Goal: Transaction & Acquisition: Book appointment/travel/reservation

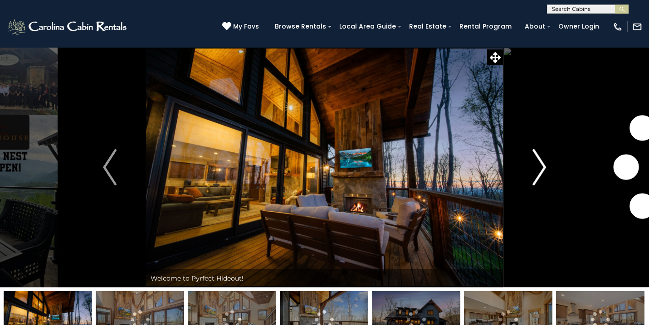
click at [543, 165] on img "Next" at bounding box center [540, 167] width 14 height 36
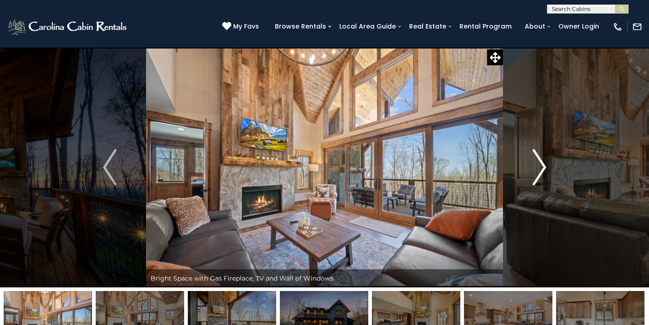
click at [543, 168] on img "Next" at bounding box center [540, 167] width 14 height 36
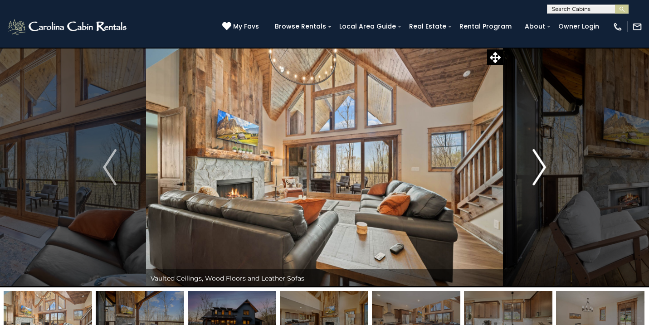
click at [543, 167] on img "Next" at bounding box center [540, 167] width 14 height 36
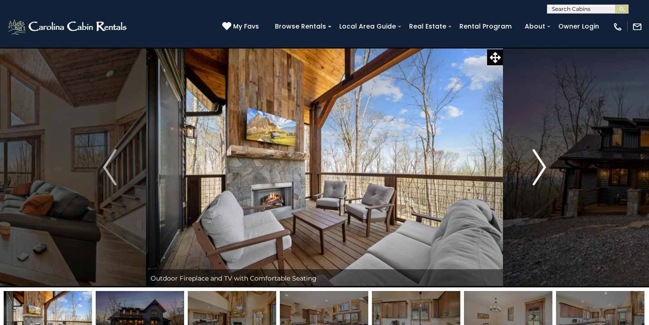
click at [545, 165] on img "Next" at bounding box center [540, 167] width 14 height 36
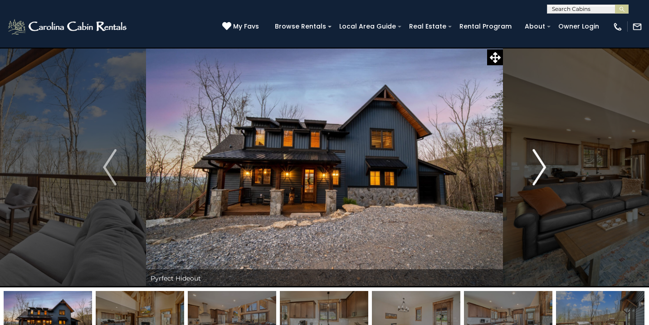
click at [545, 165] on img "Next" at bounding box center [540, 167] width 14 height 36
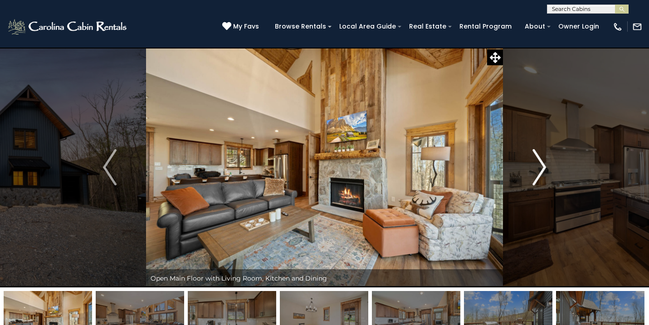
click at [545, 165] on img "Next" at bounding box center [540, 167] width 14 height 36
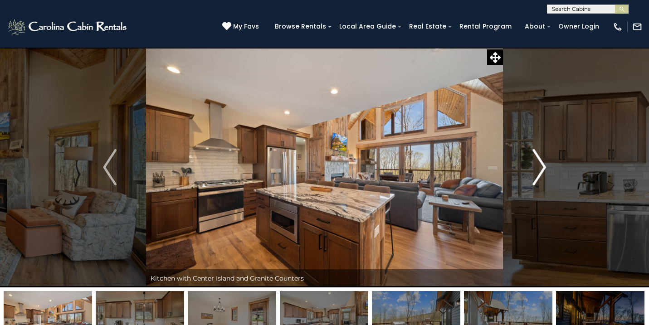
click at [545, 165] on img "Next" at bounding box center [540, 167] width 14 height 36
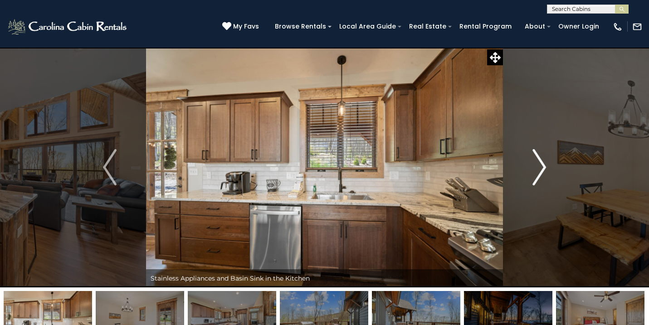
click at [545, 165] on img "Next" at bounding box center [540, 167] width 14 height 36
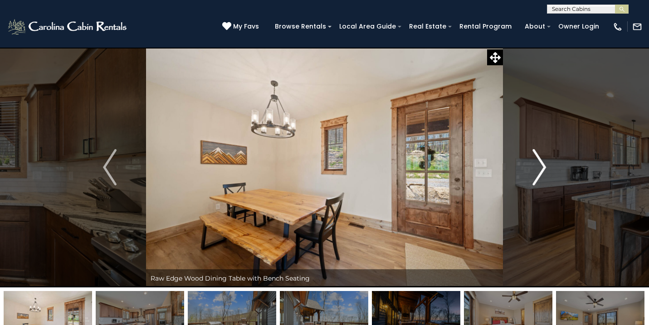
click at [545, 165] on img "Next" at bounding box center [540, 167] width 14 height 36
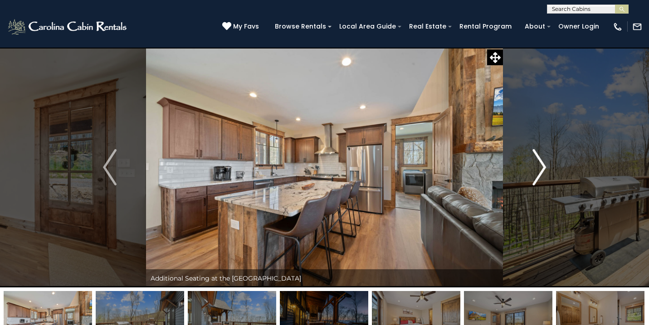
click at [545, 165] on img "Next" at bounding box center [540, 167] width 14 height 36
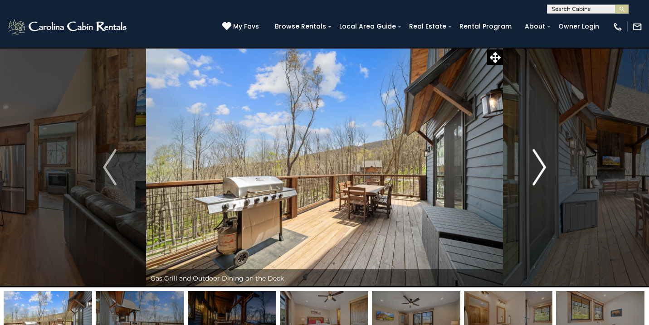
click at [545, 165] on img "Next" at bounding box center [540, 167] width 14 height 36
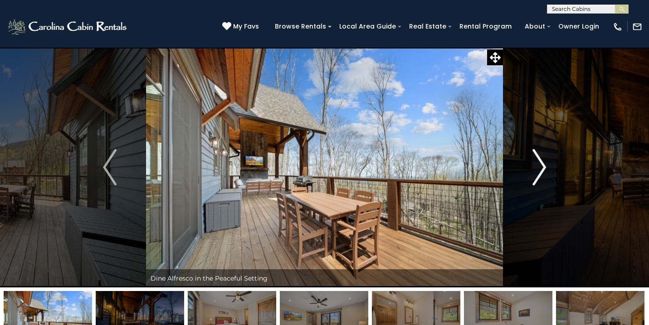
click at [545, 165] on img "Next" at bounding box center [540, 167] width 14 height 36
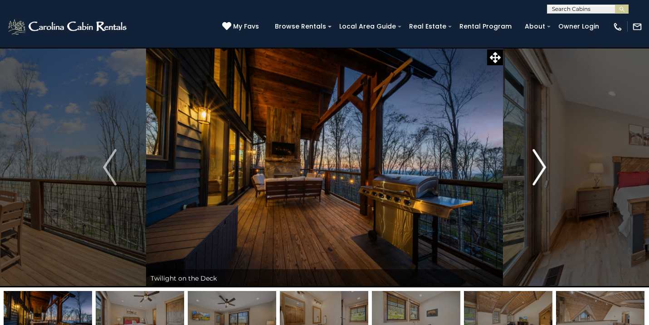
click at [545, 165] on img "Next" at bounding box center [540, 167] width 14 height 36
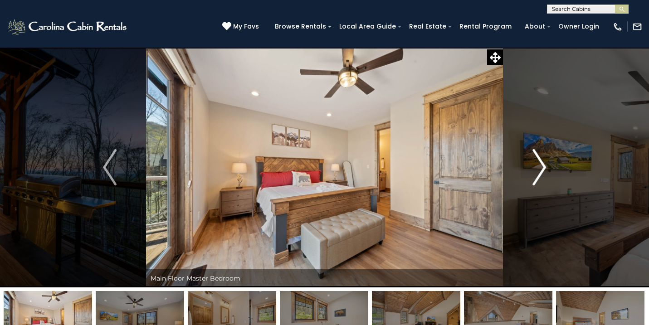
click at [545, 165] on img "Next" at bounding box center [540, 167] width 14 height 36
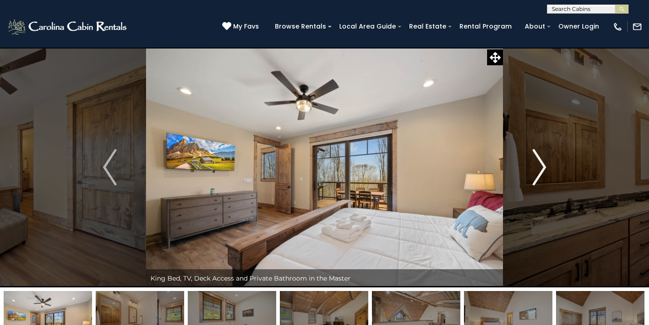
click at [545, 165] on img "Next" at bounding box center [540, 167] width 14 height 36
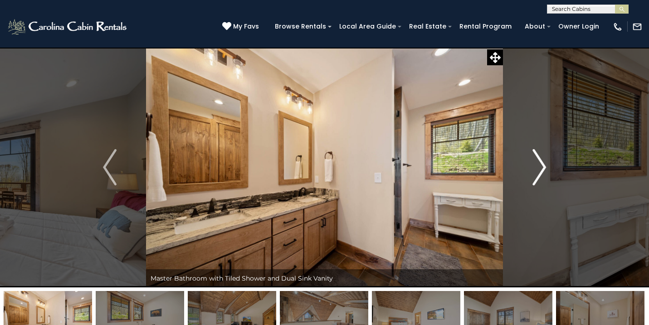
click at [545, 165] on img "Next" at bounding box center [540, 167] width 14 height 36
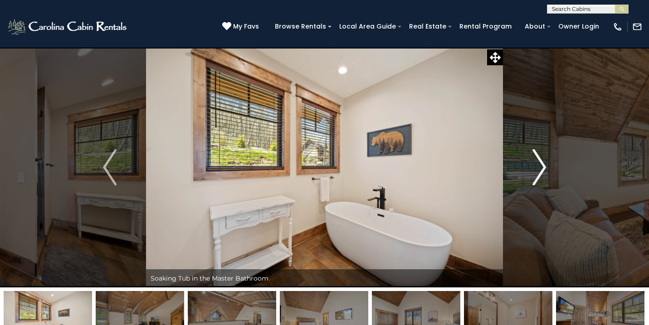
click at [545, 165] on img "Next" at bounding box center [540, 167] width 14 height 36
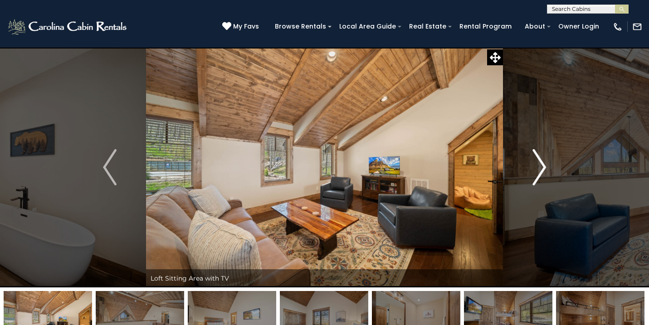
click at [548, 164] on button "Next" at bounding box center [539, 167] width 73 height 240
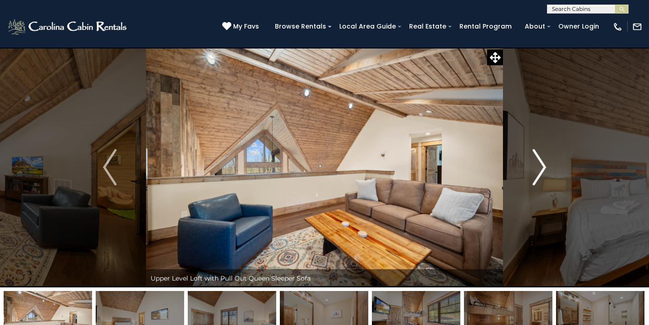
click at [546, 165] on img "Next" at bounding box center [540, 167] width 14 height 36
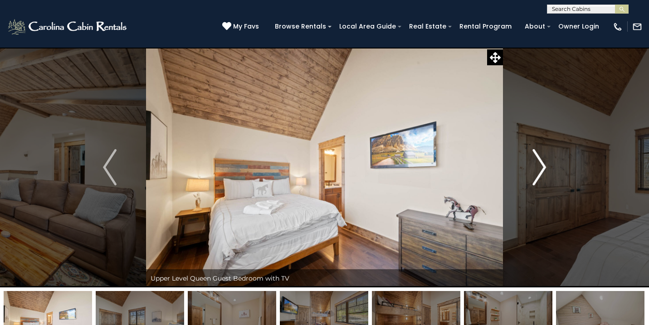
click at [546, 165] on img "Next" at bounding box center [540, 167] width 14 height 36
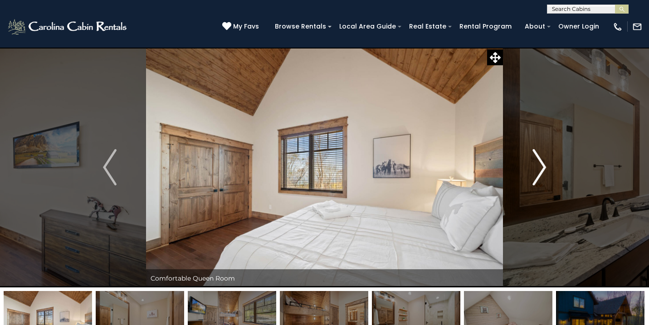
click at [546, 165] on img "Next" at bounding box center [540, 167] width 14 height 36
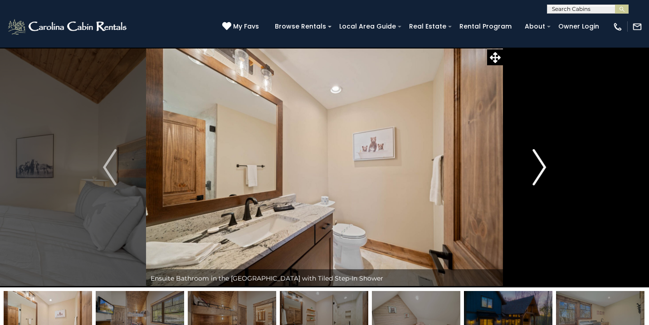
click at [546, 165] on img "Next" at bounding box center [540, 167] width 14 height 36
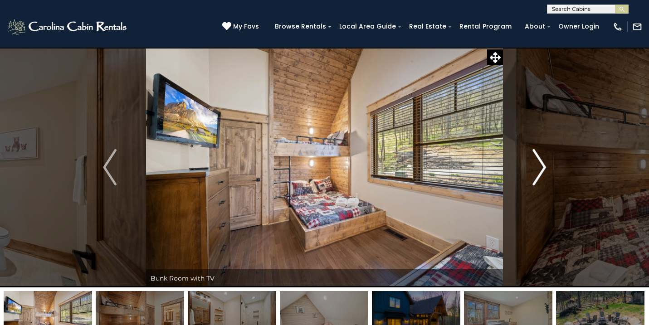
click at [546, 165] on img "Next" at bounding box center [540, 167] width 14 height 36
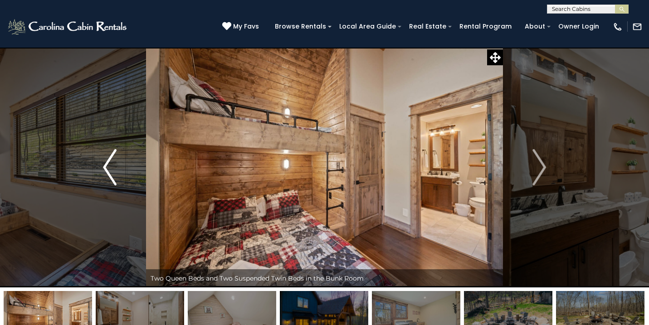
click at [120, 166] on button "Previous" at bounding box center [110, 167] width 73 height 240
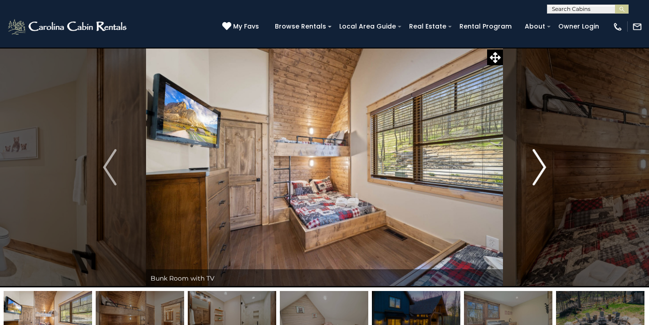
click at [540, 173] on img "Next" at bounding box center [540, 167] width 14 height 36
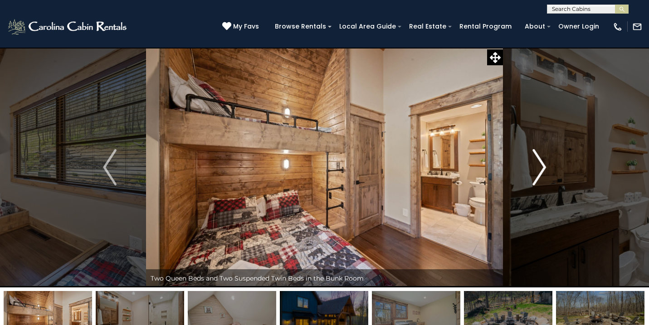
click at [540, 173] on img "Next" at bounding box center [540, 167] width 14 height 36
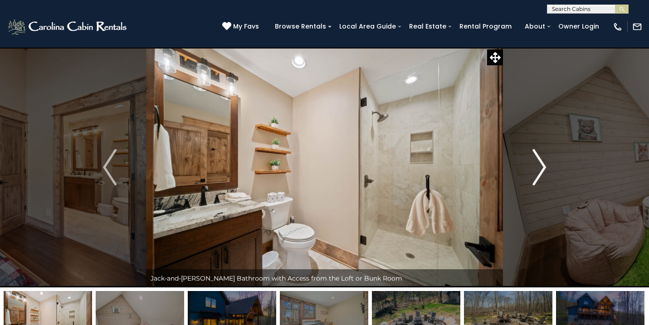
click at [540, 173] on img "Next" at bounding box center [540, 167] width 14 height 36
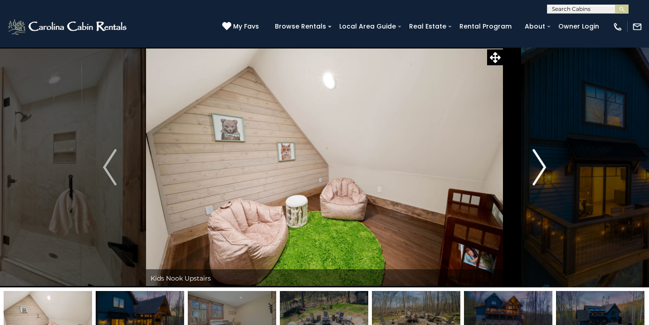
click at [540, 173] on img "Next" at bounding box center [540, 167] width 14 height 36
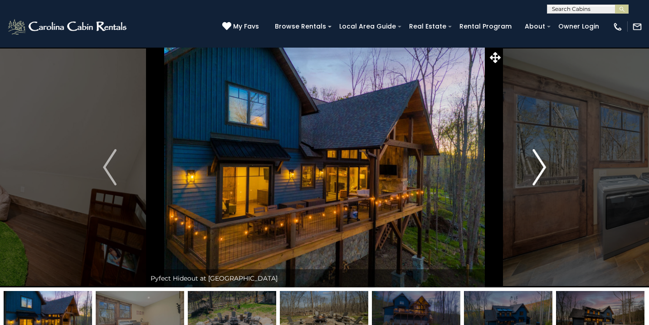
click at [540, 173] on img "Next" at bounding box center [540, 167] width 14 height 36
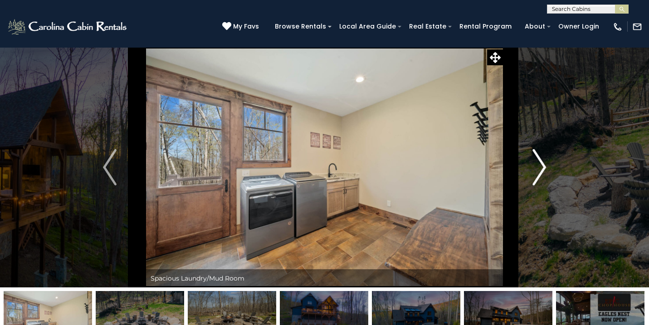
click at [540, 173] on img "Next" at bounding box center [540, 167] width 14 height 36
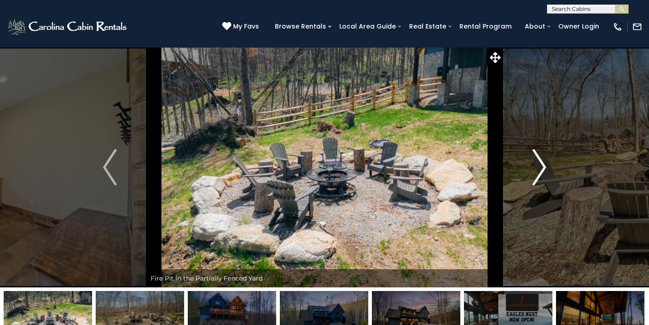
click at [540, 173] on img "Next" at bounding box center [540, 167] width 14 height 36
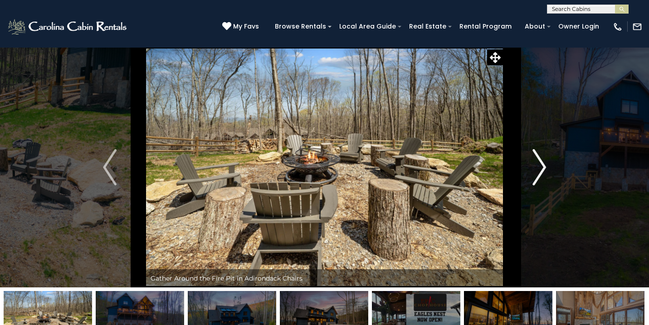
click at [540, 173] on img "Next" at bounding box center [540, 167] width 14 height 36
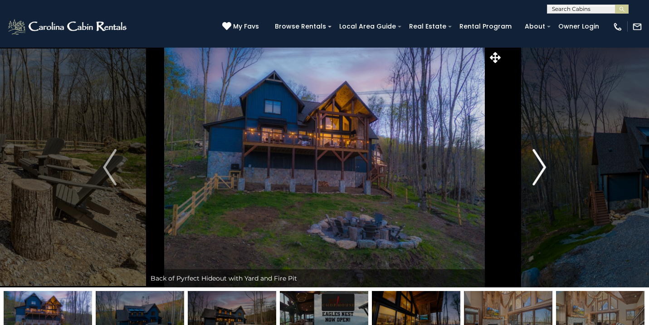
click at [541, 173] on img "Next" at bounding box center [540, 167] width 14 height 36
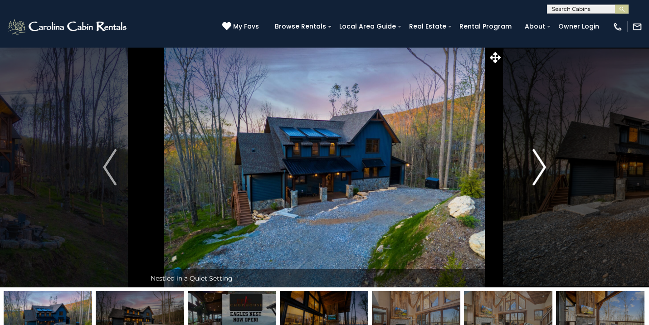
click at [541, 173] on img "Next" at bounding box center [540, 167] width 14 height 36
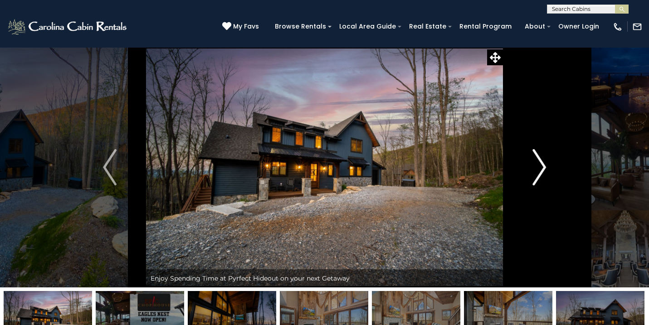
click at [541, 173] on img "Next" at bounding box center [540, 167] width 14 height 36
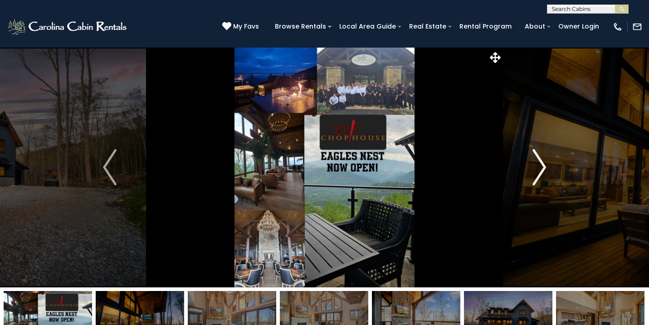
click at [541, 173] on img "Next" at bounding box center [540, 167] width 14 height 36
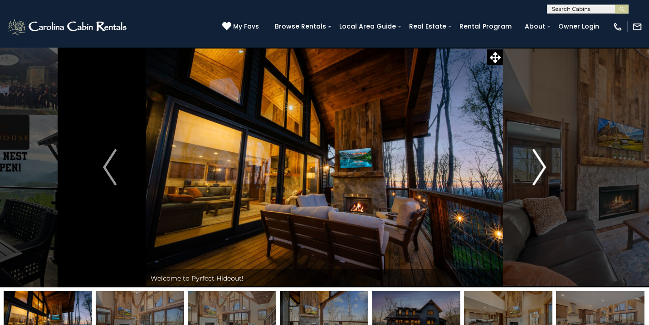
click at [541, 173] on img "Next" at bounding box center [540, 167] width 14 height 36
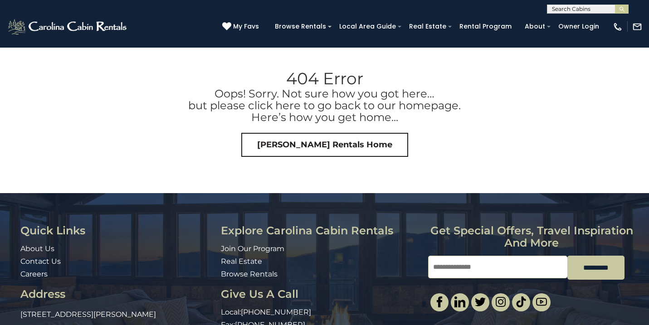
click at [281, 146] on link "Carolina Cabin Rentals Home" at bounding box center [324, 145] width 167 height 25
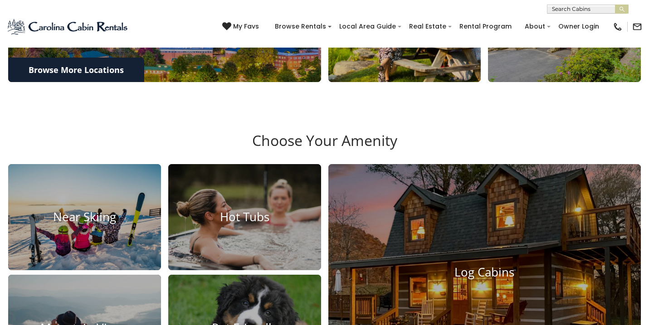
scroll to position [627, 0]
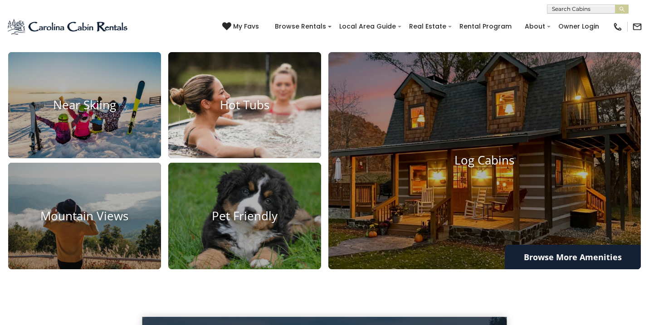
click at [288, 162] on img at bounding box center [245, 105] width 168 height 117
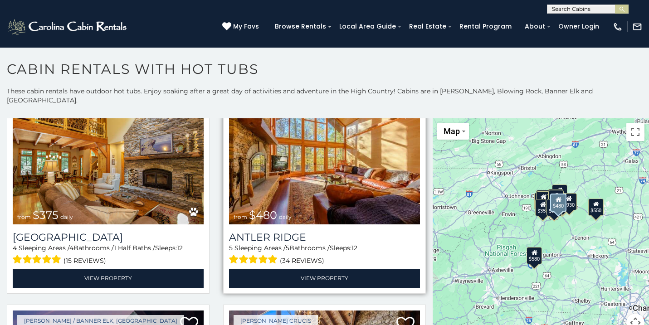
scroll to position [477, 0]
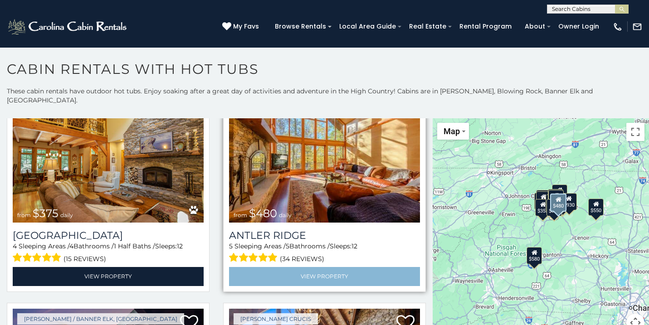
click at [311, 269] on link "View Property" at bounding box center [324, 276] width 191 height 19
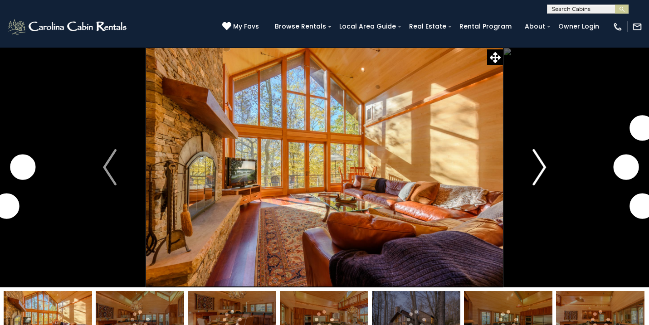
click at [542, 172] on img "Next" at bounding box center [540, 167] width 14 height 36
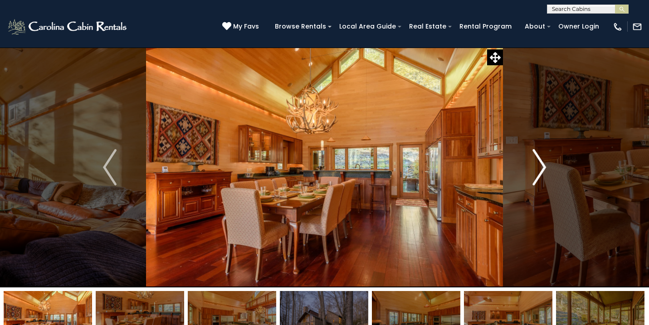
click at [542, 172] on img "Next" at bounding box center [540, 167] width 14 height 36
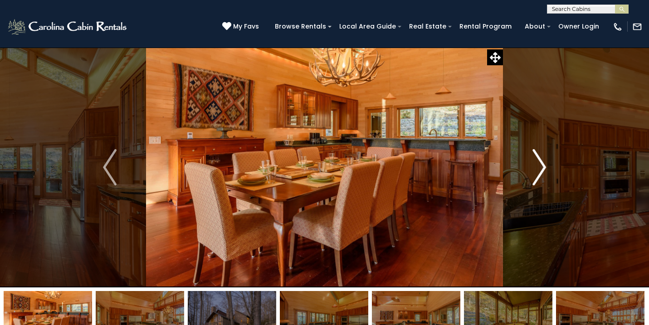
click at [542, 172] on img "Next" at bounding box center [540, 167] width 14 height 36
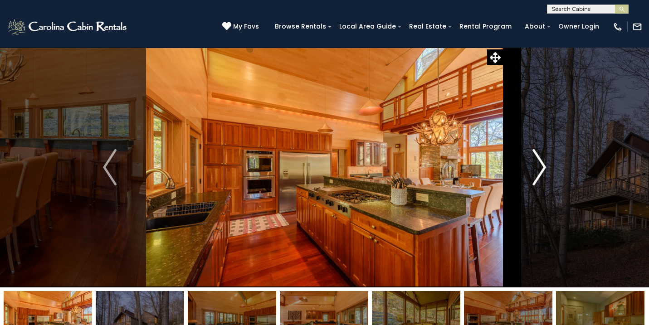
click at [543, 172] on img "Next" at bounding box center [540, 167] width 14 height 36
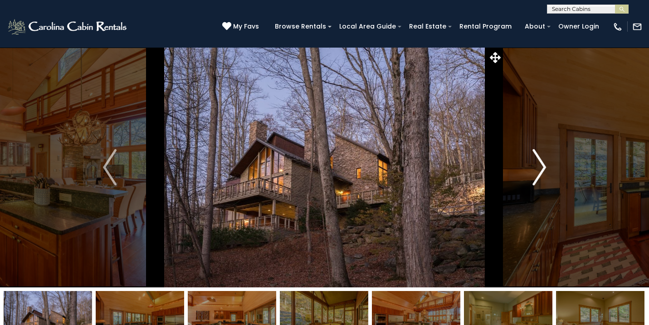
click at [544, 171] on img "Next" at bounding box center [540, 167] width 14 height 36
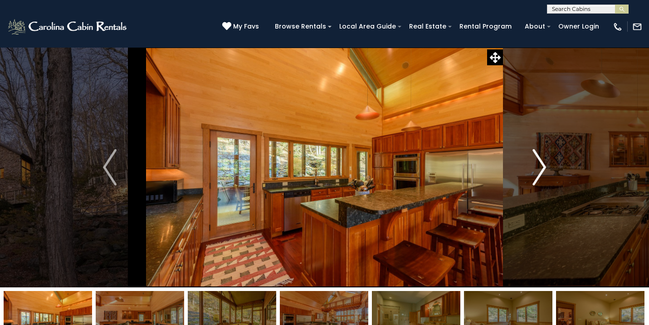
click at [544, 171] on img "Next" at bounding box center [540, 167] width 14 height 36
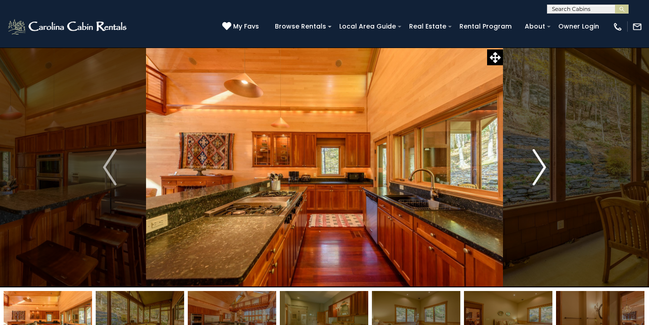
click at [544, 171] on img "Next" at bounding box center [540, 167] width 14 height 36
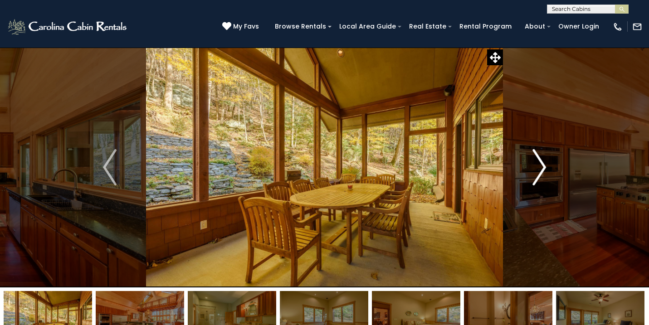
click at [545, 172] on img "Next" at bounding box center [540, 167] width 14 height 36
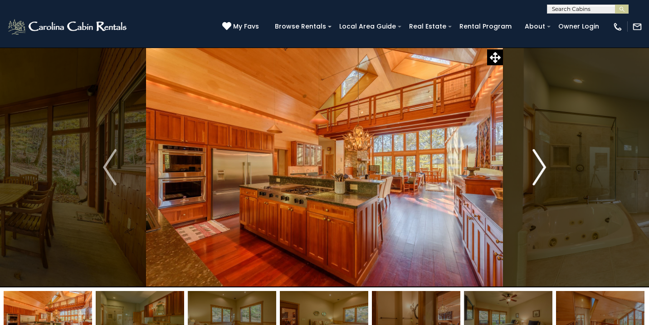
click at [545, 165] on img "Next" at bounding box center [540, 167] width 14 height 36
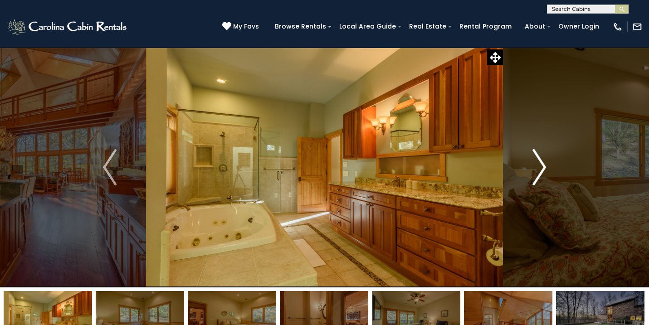
click at [545, 165] on img "Next" at bounding box center [540, 167] width 14 height 36
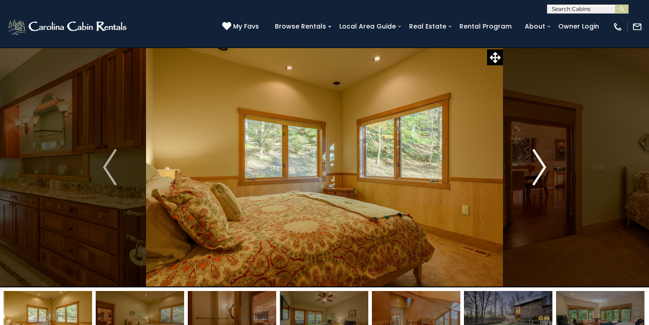
click at [545, 165] on img "Next" at bounding box center [540, 167] width 14 height 36
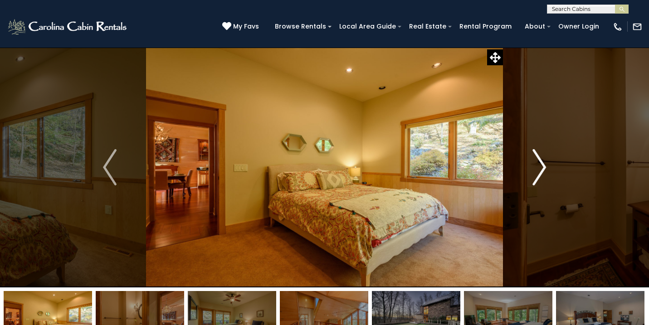
click at [546, 166] on img "Next" at bounding box center [540, 167] width 14 height 36
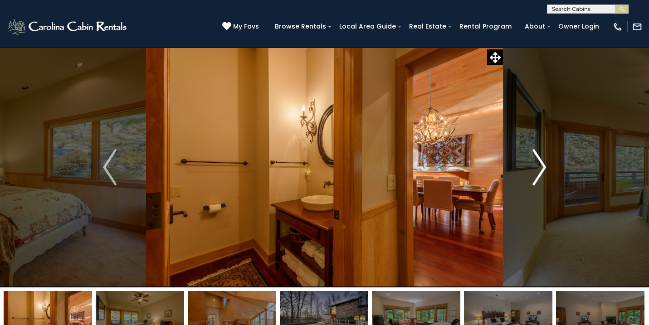
click at [546, 166] on img "Next" at bounding box center [540, 167] width 14 height 36
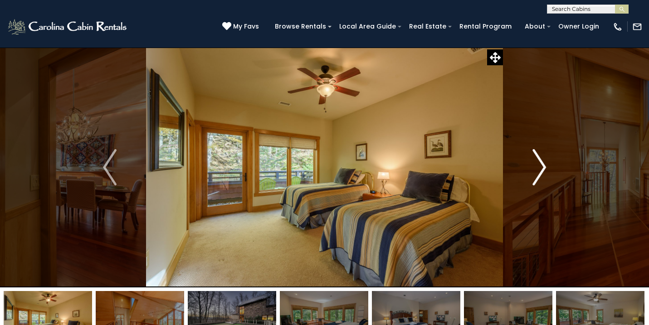
click at [546, 166] on img "Next" at bounding box center [540, 167] width 14 height 36
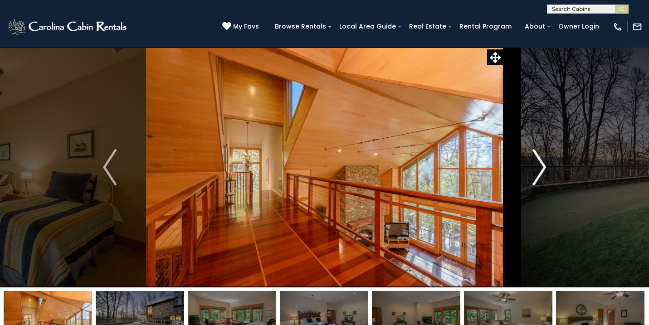
click at [547, 166] on button "Next" at bounding box center [539, 167] width 73 height 240
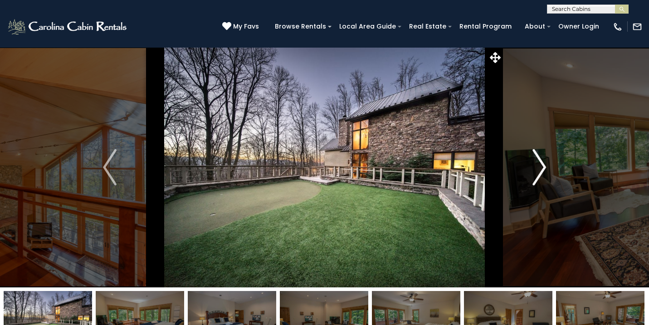
click at [547, 166] on button "Next" at bounding box center [539, 167] width 73 height 240
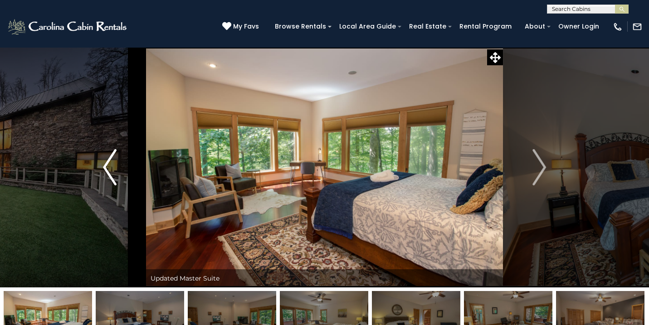
click at [105, 161] on img "Previous" at bounding box center [110, 167] width 14 height 36
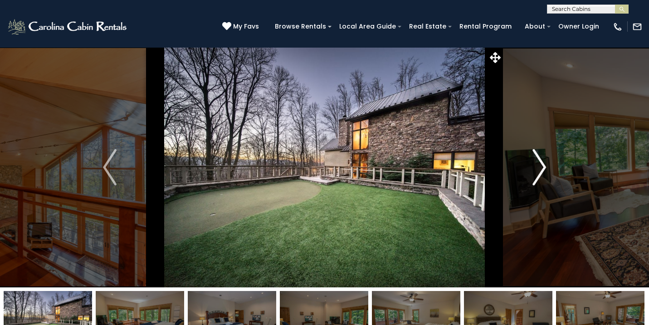
click at [547, 168] on button "Next" at bounding box center [539, 167] width 73 height 240
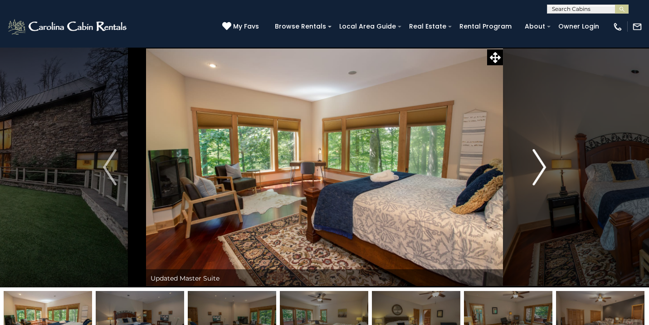
click at [547, 168] on button "Next" at bounding box center [539, 167] width 73 height 240
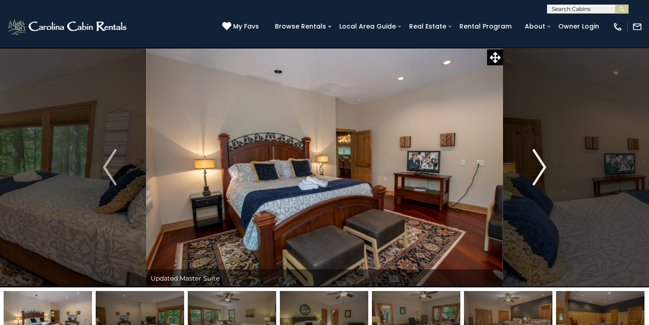
click at [547, 168] on button "Next" at bounding box center [539, 167] width 73 height 240
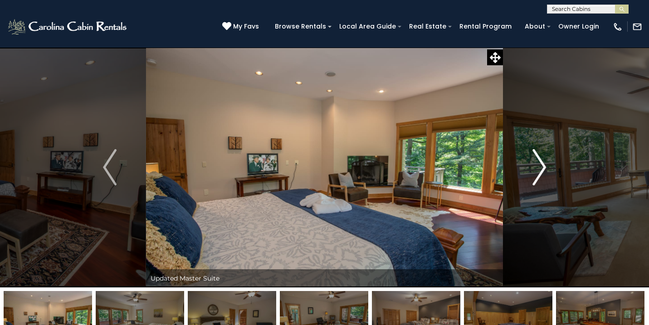
click at [547, 168] on button "Next" at bounding box center [539, 167] width 73 height 240
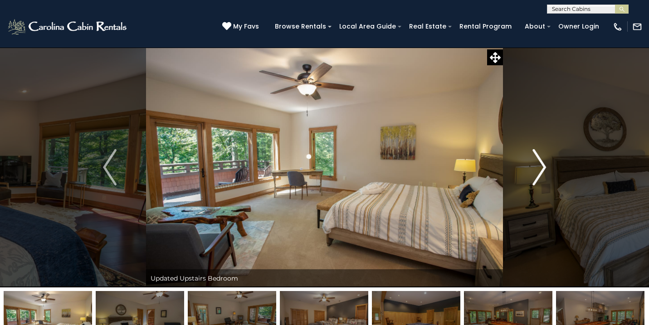
click at [548, 168] on button "Next" at bounding box center [539, 167] width 73 height 240
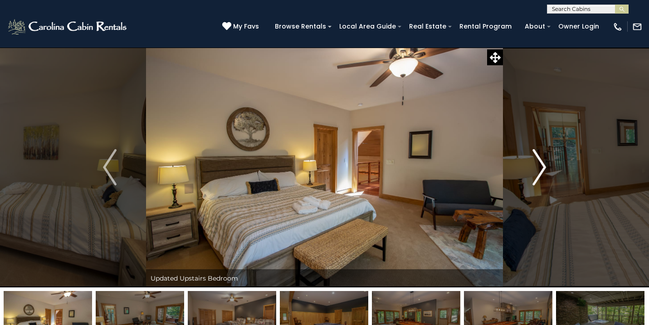
click at [548, 168] on button "Next" at bounding box center [539, 167] width 73 height 240
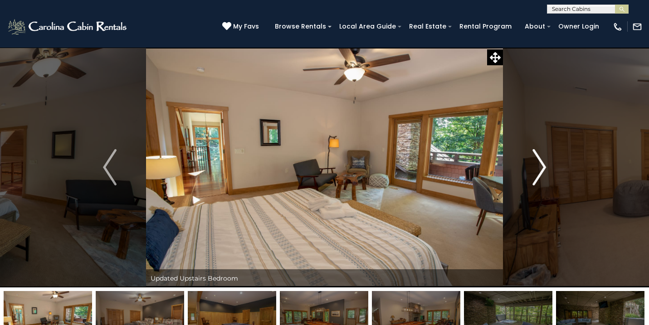
click at [548, 168] on button "Next" at bounding box center [539, 167] width 73 height 240
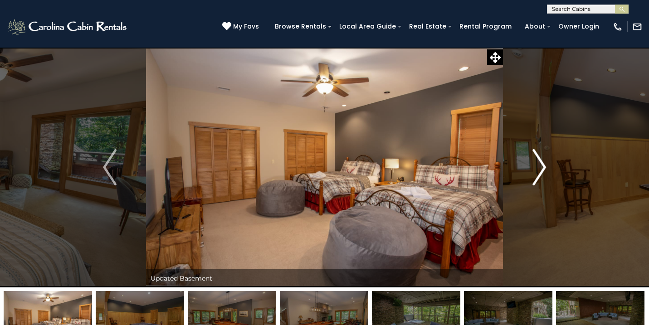
click at [548, 169] on button "Next" at bounding box center [539, 167] width 73 height 240
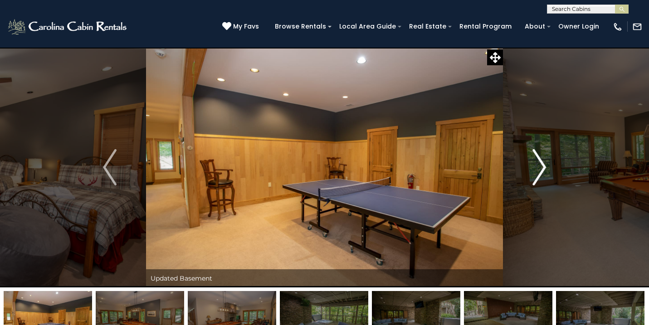
click at [549, 169] on button "Next" at bounding box center [539, 167] width 73 height 240
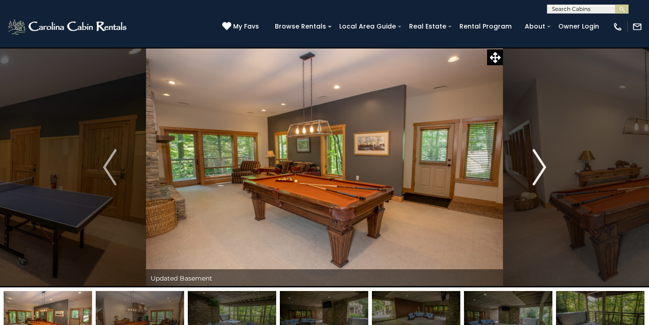
click at [549, 169] on button "Next" at bounding box center [539, 167] width 73 height 240
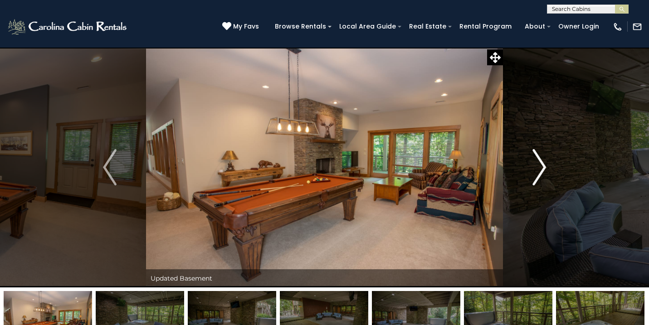
click at [549, 169] on button "Next" at bounding box center [539, 167] width 73 height 240
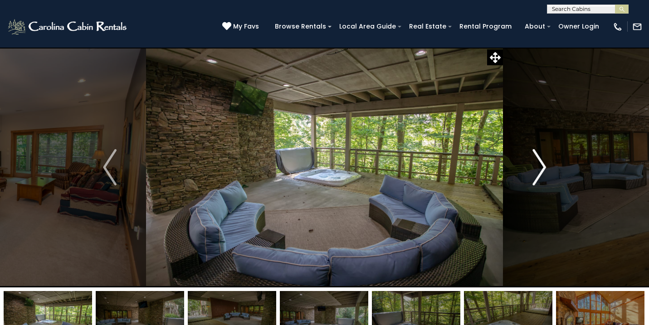
click at [549, 169] on button "Next" at bounding box center [539, 167] width 73 height 240
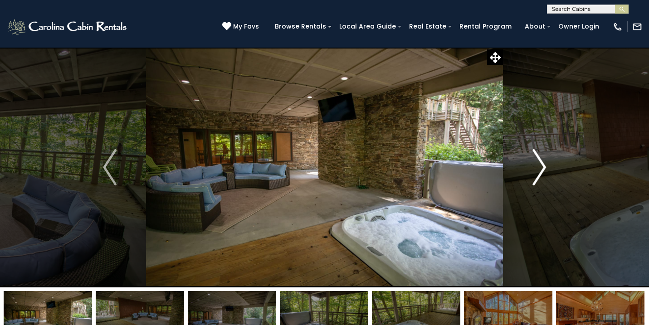
click at [549, 169] on button "Next" at bounding box center [539, 167] width 73 height 240
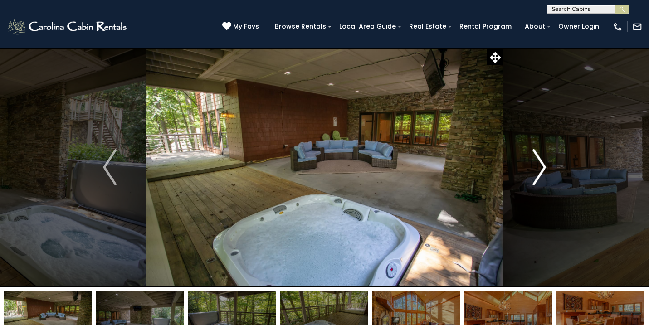
click at [549, 169] on button "Next" at bounding box center [539, 167] width 73 height 240
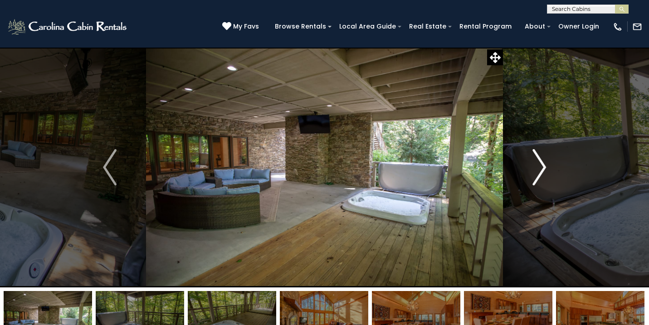
click at [549, 169] on button "Next" at bounding box center [539, 167] width 73 height 240
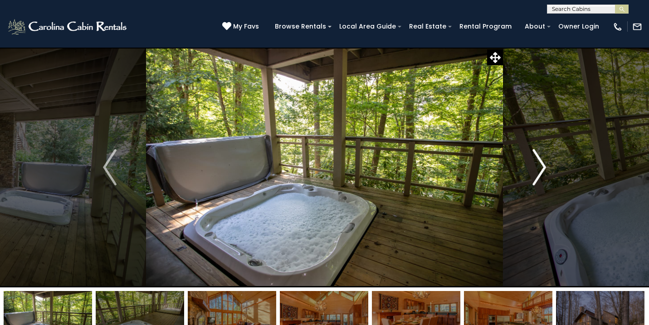
click at [549, 169] on button "Next" at bounding box center [539, 167] width 73 height 240
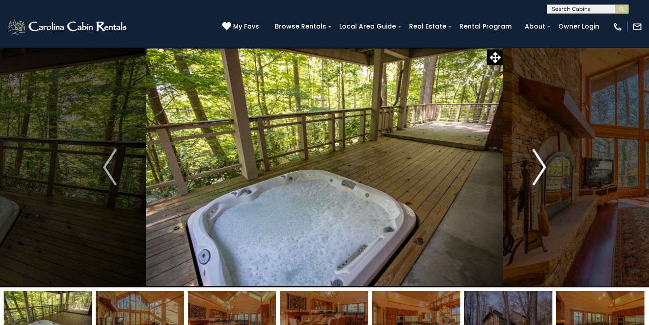
click at [550, 169] on button "Next" at bounding box center [539, 167] width 73 height 240
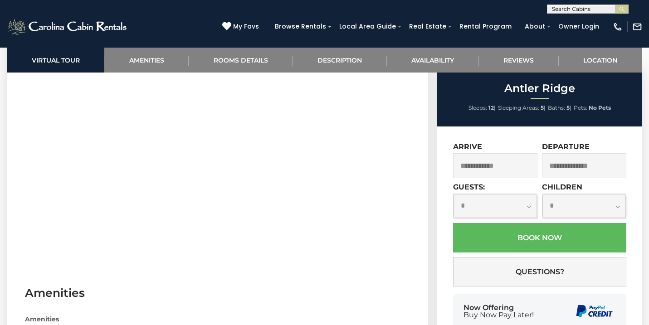
scroll to position [446, 0]
click at [499, 164] on input "text" at bounding box center [495, 165] width 84 height 25
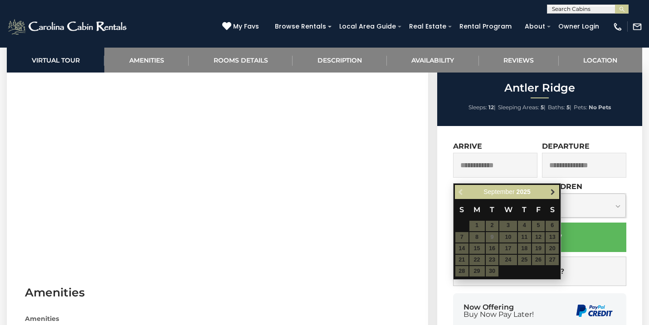
click at [557, 194] on link "Next" at bounding box center [552, 192] width 11 height 11
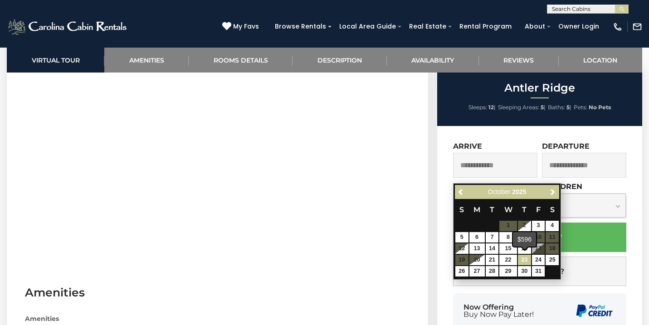
click at [524, 260] on link "23" at bounding box center [524, 260] width 13 height 10
type input "**********"
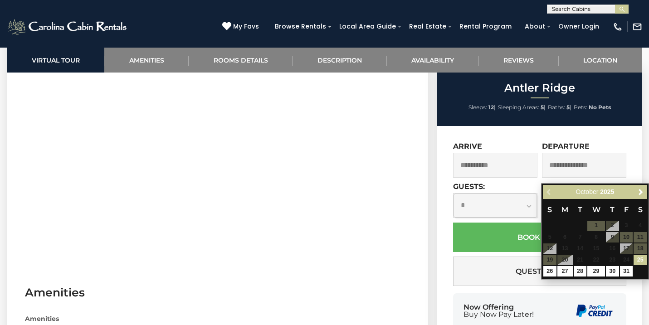
click at [587, 168] on input "text" at bounding box center [584, 165] width 84 height 25
click at [553, 269] on link "26" at bounding box center [550, 271] width 13 height 10
type input "**********"
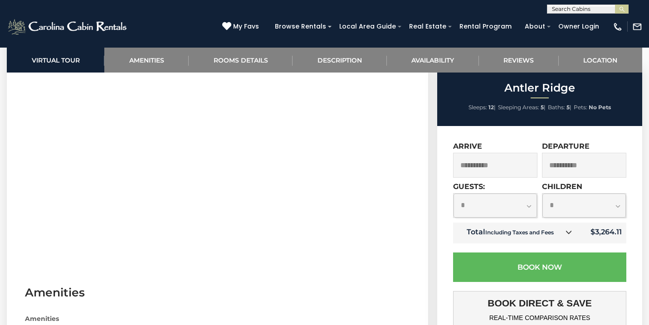
click at [594, 7] on input "text" at bounding box center [587, 10] width 79 height 9
type input "**********"
click at [598, 20] on li "Mountain Air Cabin" at bounding box center [588, 21] width 81 height 8
click at [622, 9] on button "submit" at bounding box center [622, 9] width 14 height 9
click at [624, 9] on img "submit" at bounding box center [622, 9] width 7 height 7
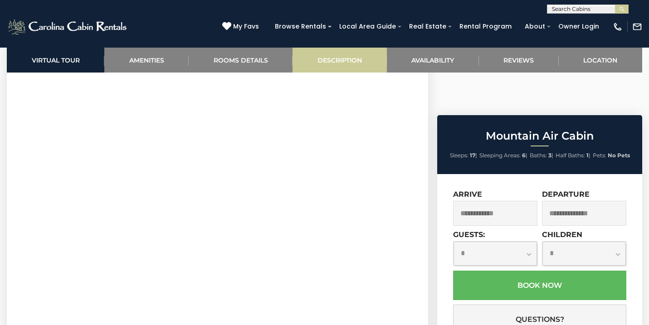
scroll to position [492, 0]
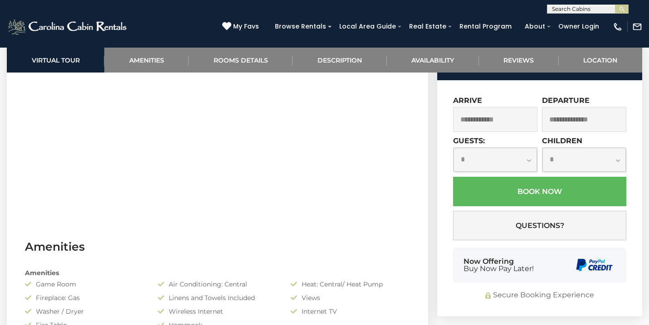
click at [481, 132] on input "text" at bounding box center [495, 119] width 84 height 25
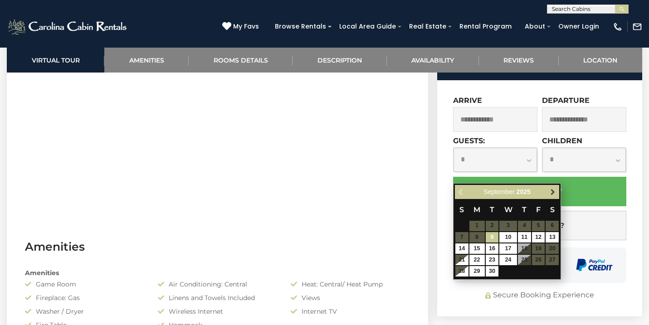
click at [553, 192] on span "Next" at bounding box center [553, 191] width 7 height 7
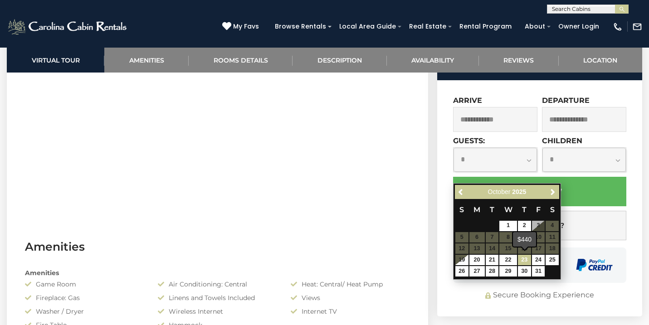
click at [525, 259] on link "23" at bounding box center [524, 260] width 13 height 10
type input "**********"
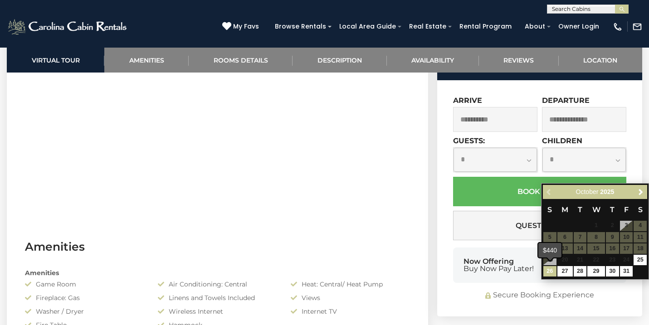
click at [549, 273] on link "26" at bounding box center [550, 271] width 13 height 10
type input "**********"
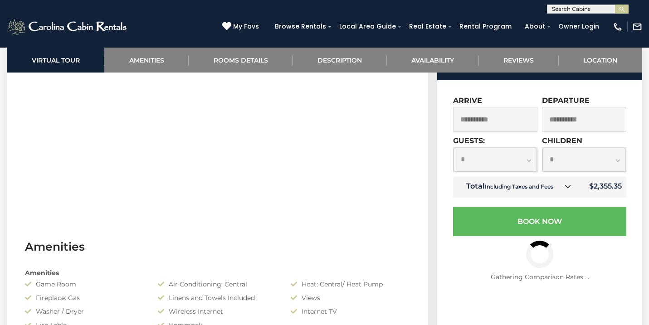
select select "*"
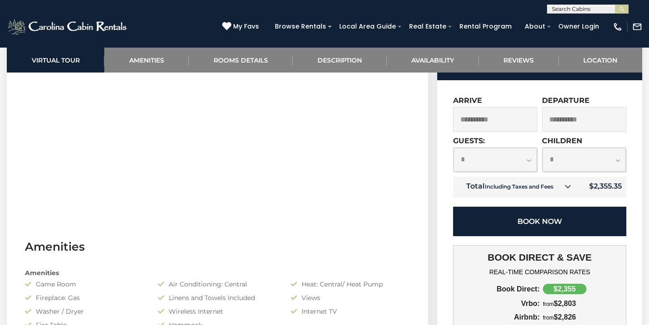
scroll to position [494, 0]
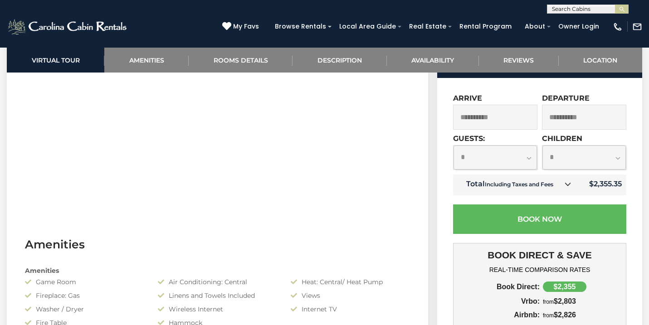
select select "*"
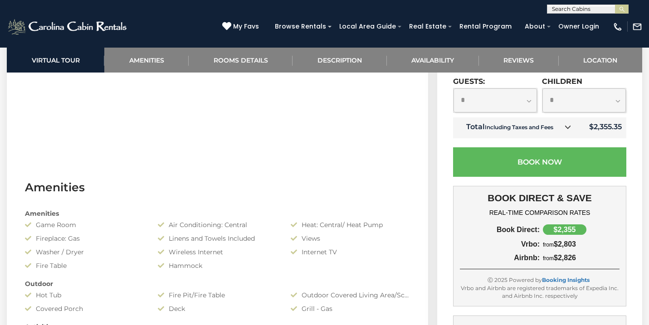
scroll to position [564, 0]
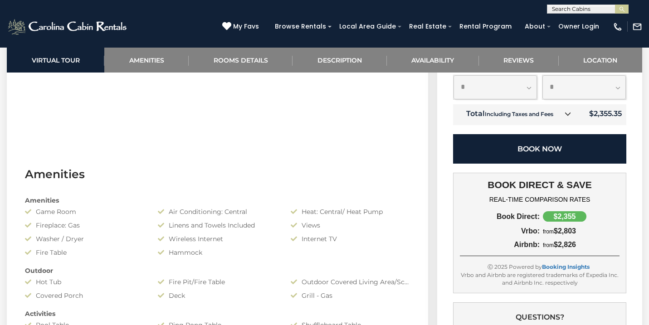
click at [527, 164] on button "Book Now" at bounding box center [539, 148] width 173 height 29
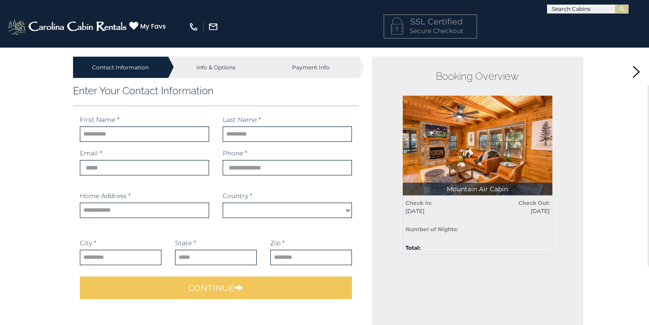
select select "*********"
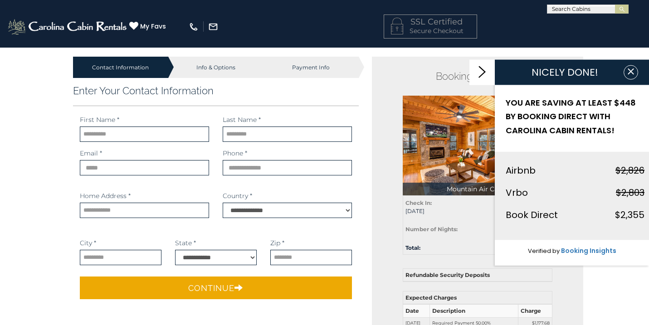
click at [382, 83] on div "Booking Overview Mountain Air Cabin Total: $2,355.35 Check In: [DATE] Check Out…" at bounding box center [477, 284] width 211 height 455
type input "*****"
type input "******"
type input "**********"
click at [263, 191] on div "**********" at bounding box center [216, 193] width 286 height 157
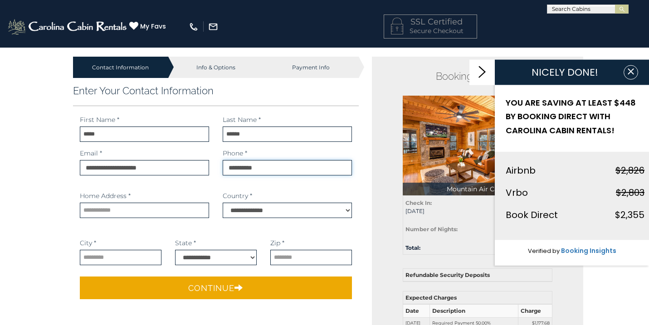
click at [277, 168] on input "phone" at bounding box center [287, 167] width 129 height 15
type input "*"
type input "**********"
click at [289, 189] on div "**********" at bounding box center [216, 193] width 286 height 157
type input "*"
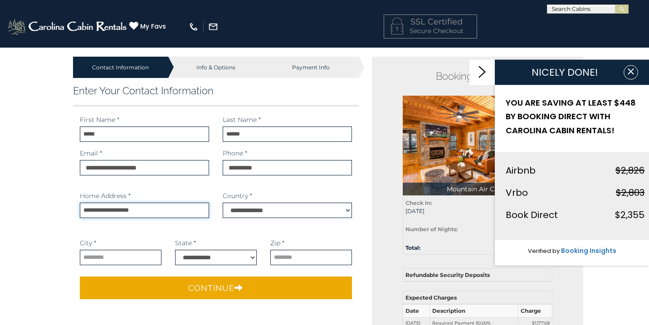
type input "**********"
type input "*"
type input "*********"
select select "**"
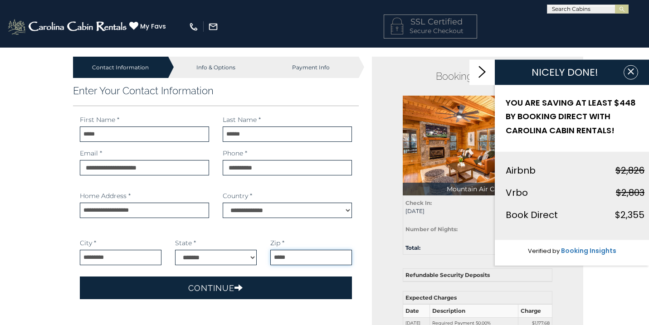
type input "*****"
click at [262, 289] on button "Continue" at bounding box center [216, 288] width 273 height 23
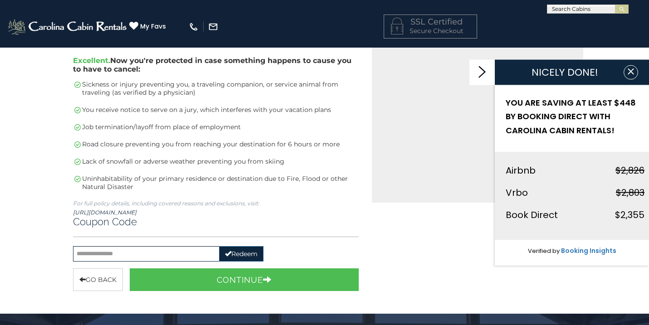
scroll to position [309, 0]
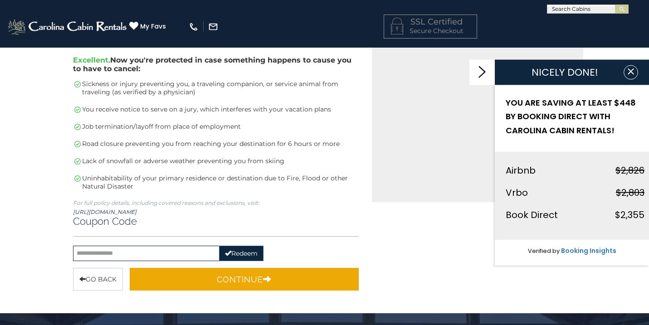
click at [205, 278] on button "Continue" at bounding box center [245, 279] width 230 height 23
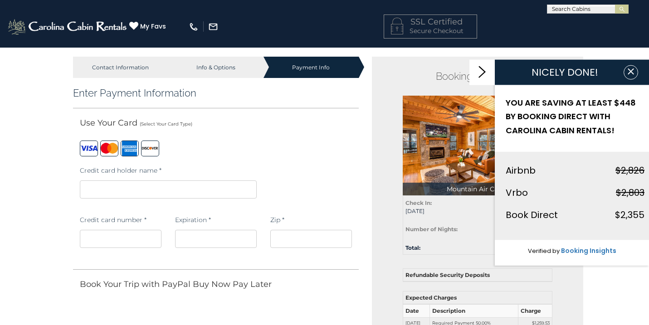
scroll to position [0, 0]
click at [636, 71] on button "button" at bounding box center [631, 72] width 15 height 15
click at [627, 72] on icon "button" at bounding box center [631, 71] width 9 height 9
